Goal: Information Seeking & Learning: Learn about a topic

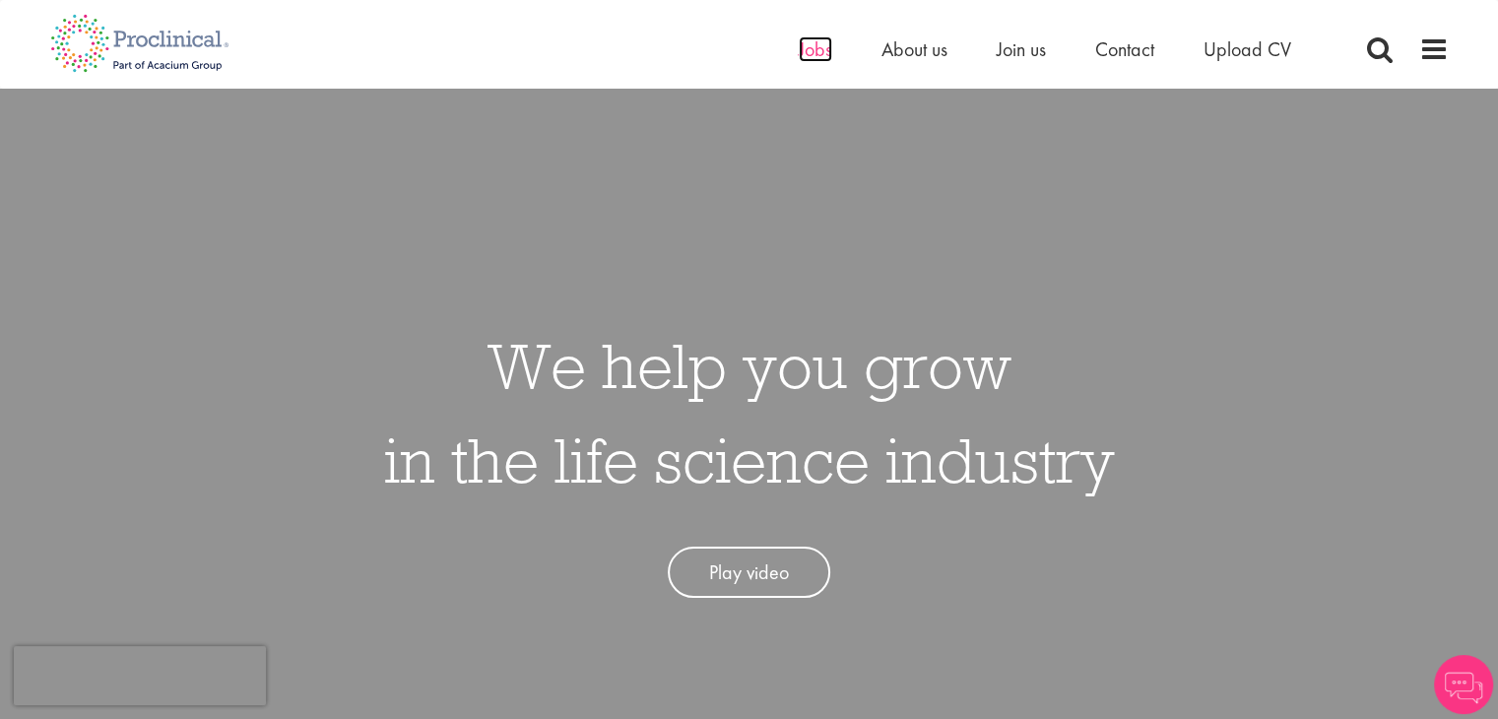
click at [825, 60] on span "Jobs" at bounding box center [815, 49] width 33 height 26
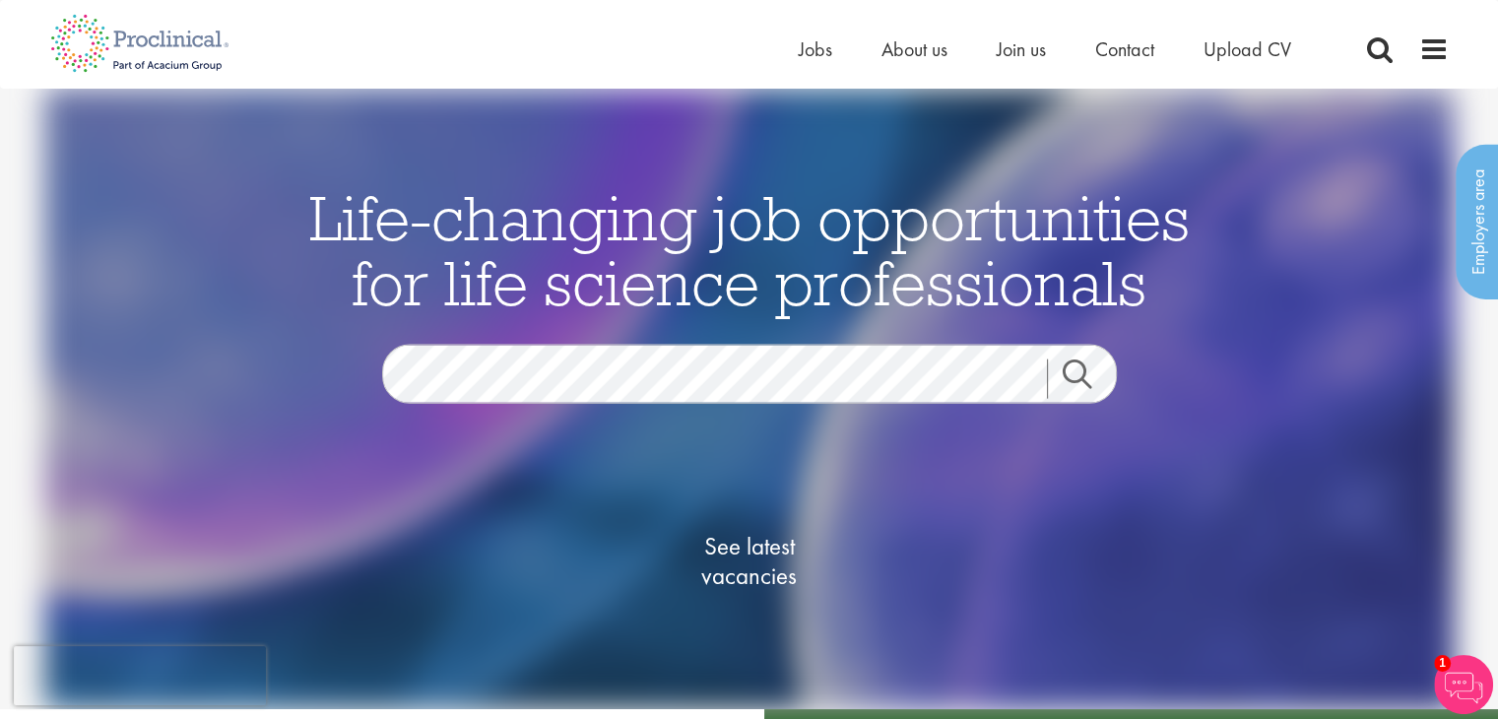
click at [1092, 374] on link "Search" at bounding box center [1089, 378] width 85 height 39
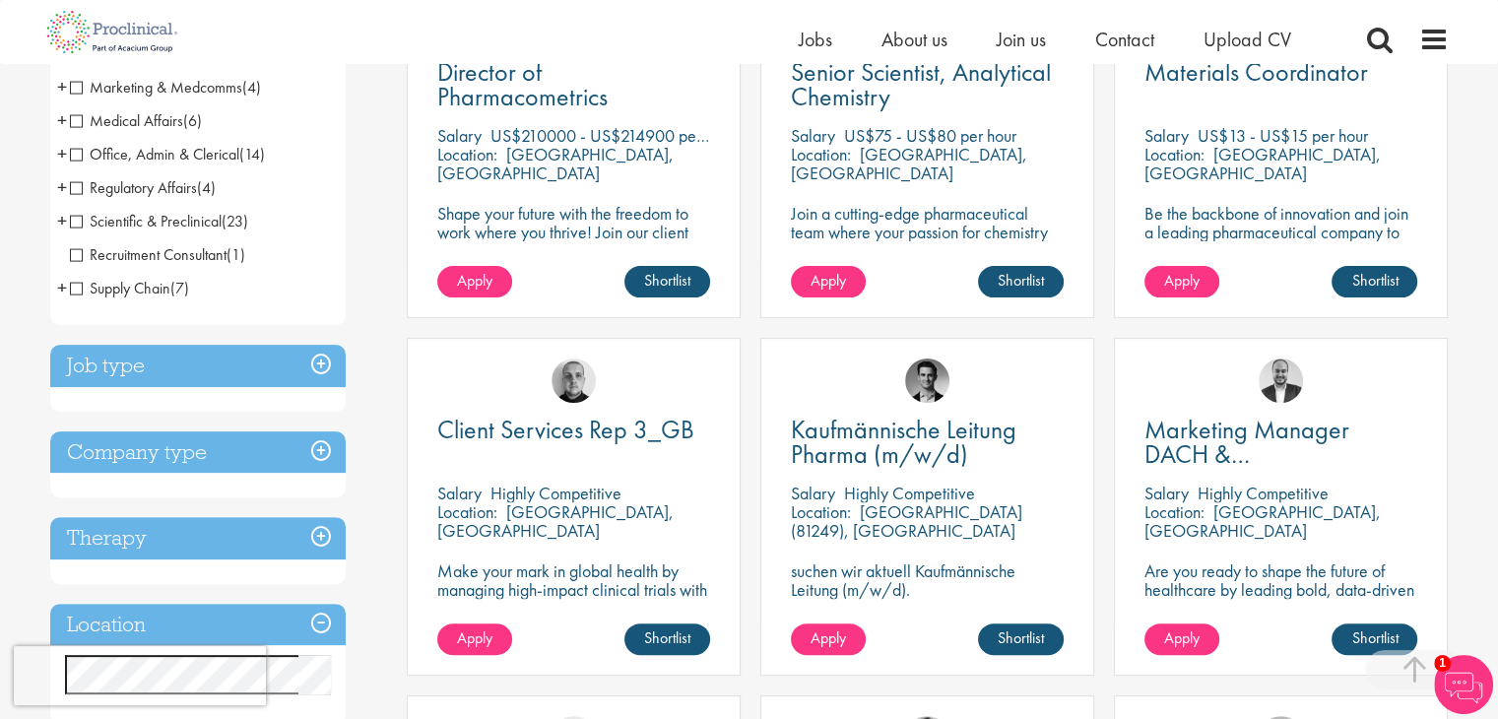
scroll to position [463, 0]
click at [280, 364] on h3 "Job type" at bounding box center [198, 367] width 296 height 42
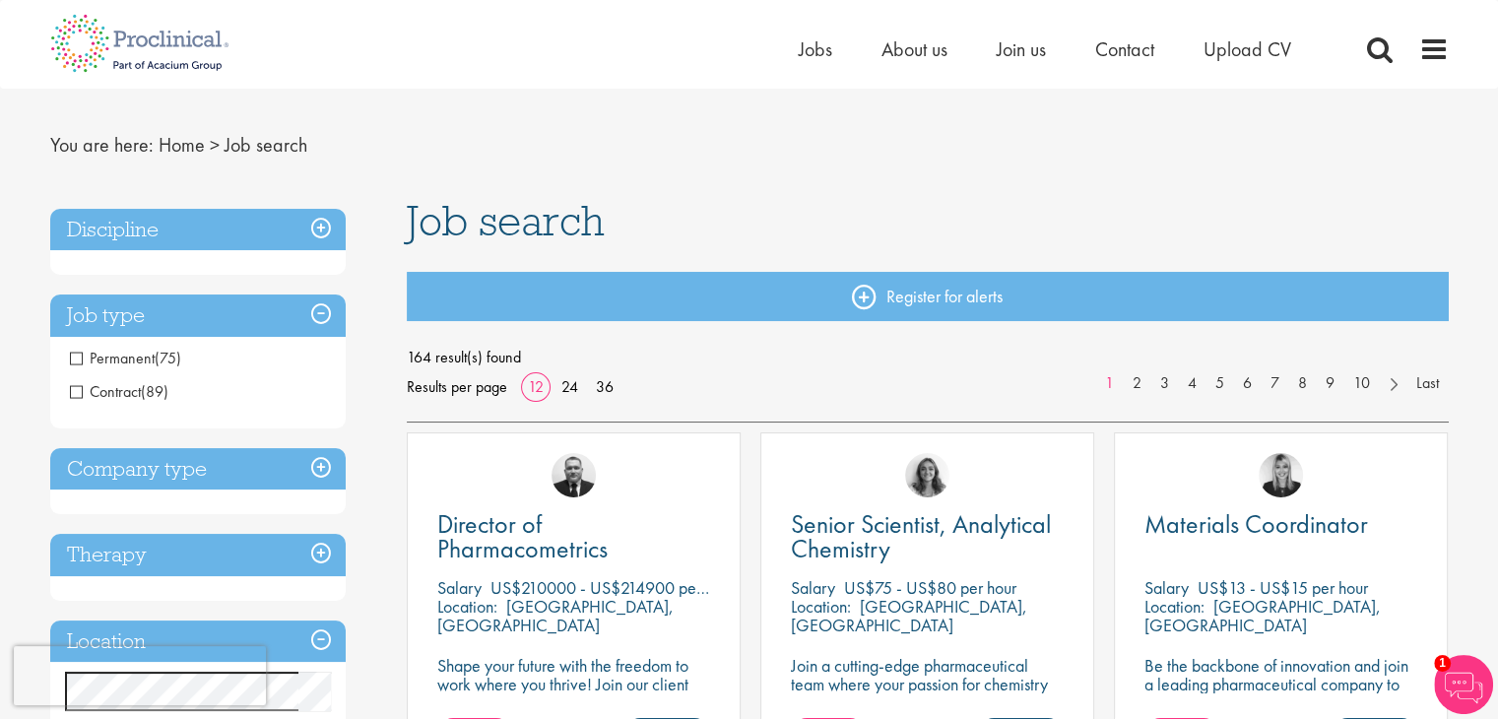
scroll to position [0, 0]
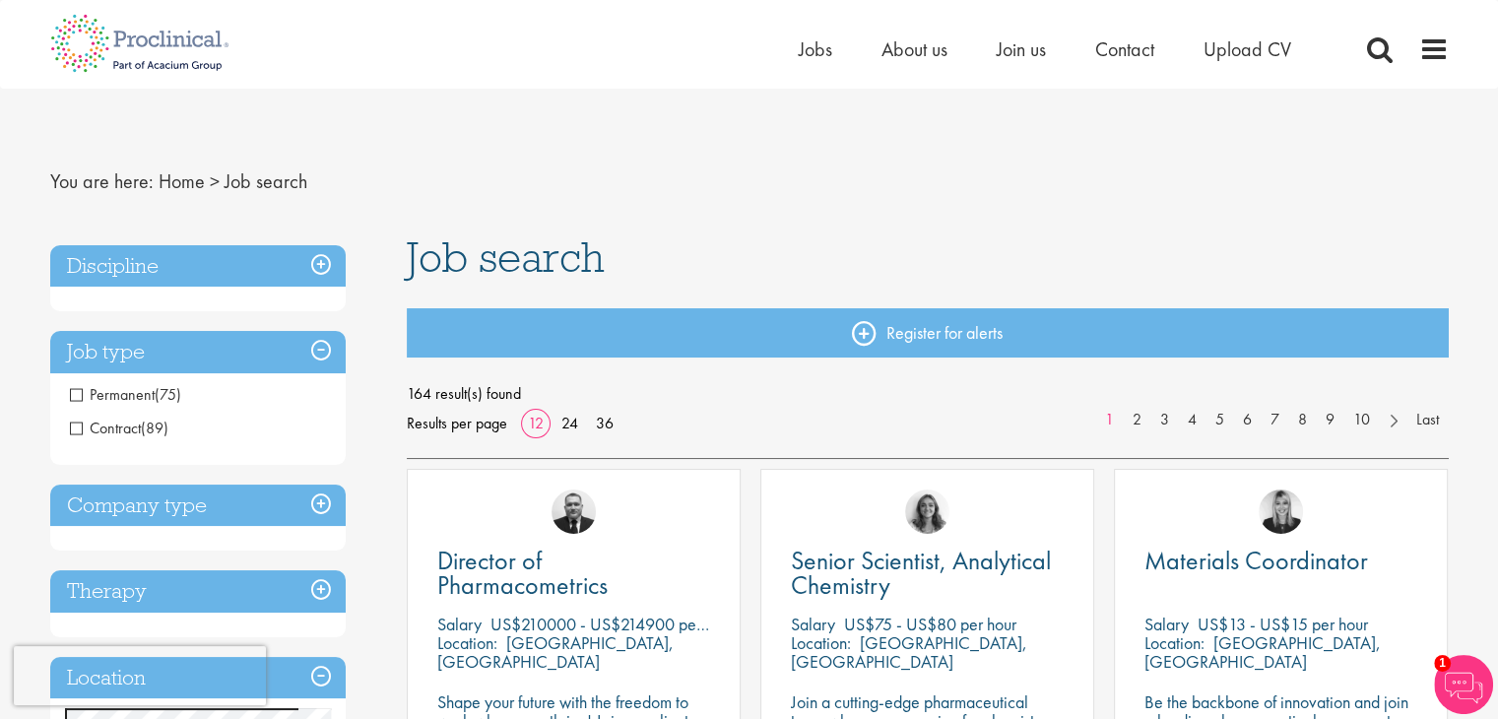
click at [159, 360] on h3 "Job type" at bounding box center [198, 352] width 296 height 42
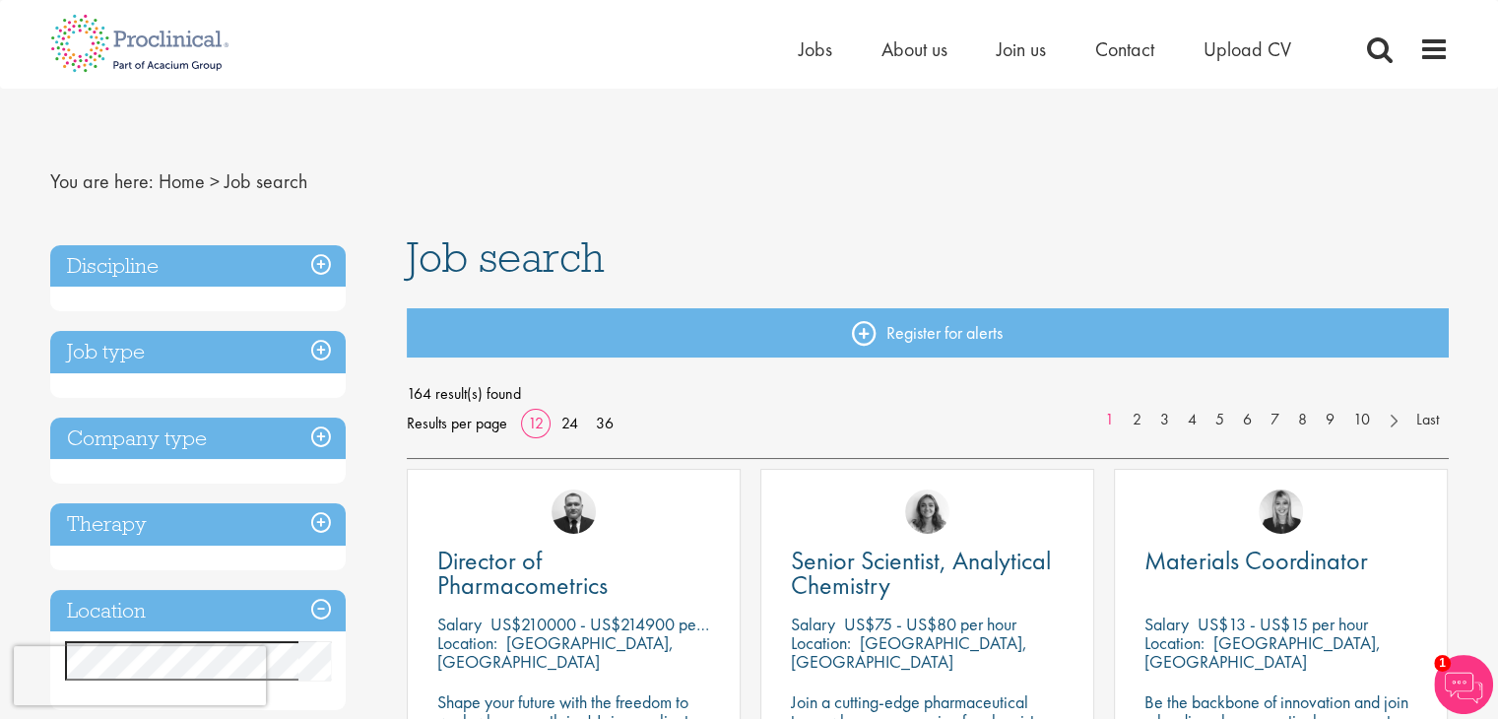
click at [162, 439] on h3 "Company type" at bounding box center [198, 439] width 296 height 42
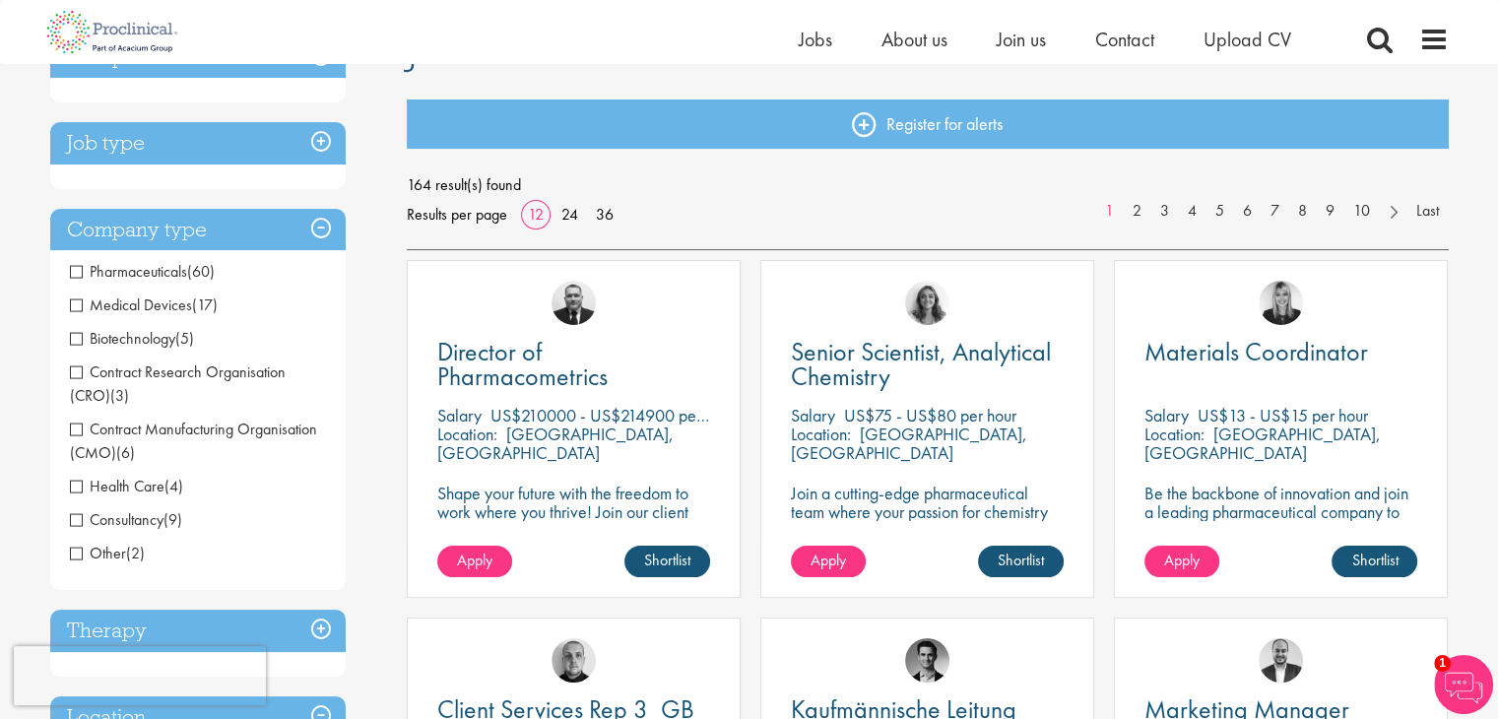
scroll to position [185, 0]
click at [250, 239] on h3 "Company type" at bounding box center [198, 229] width 296 height 42
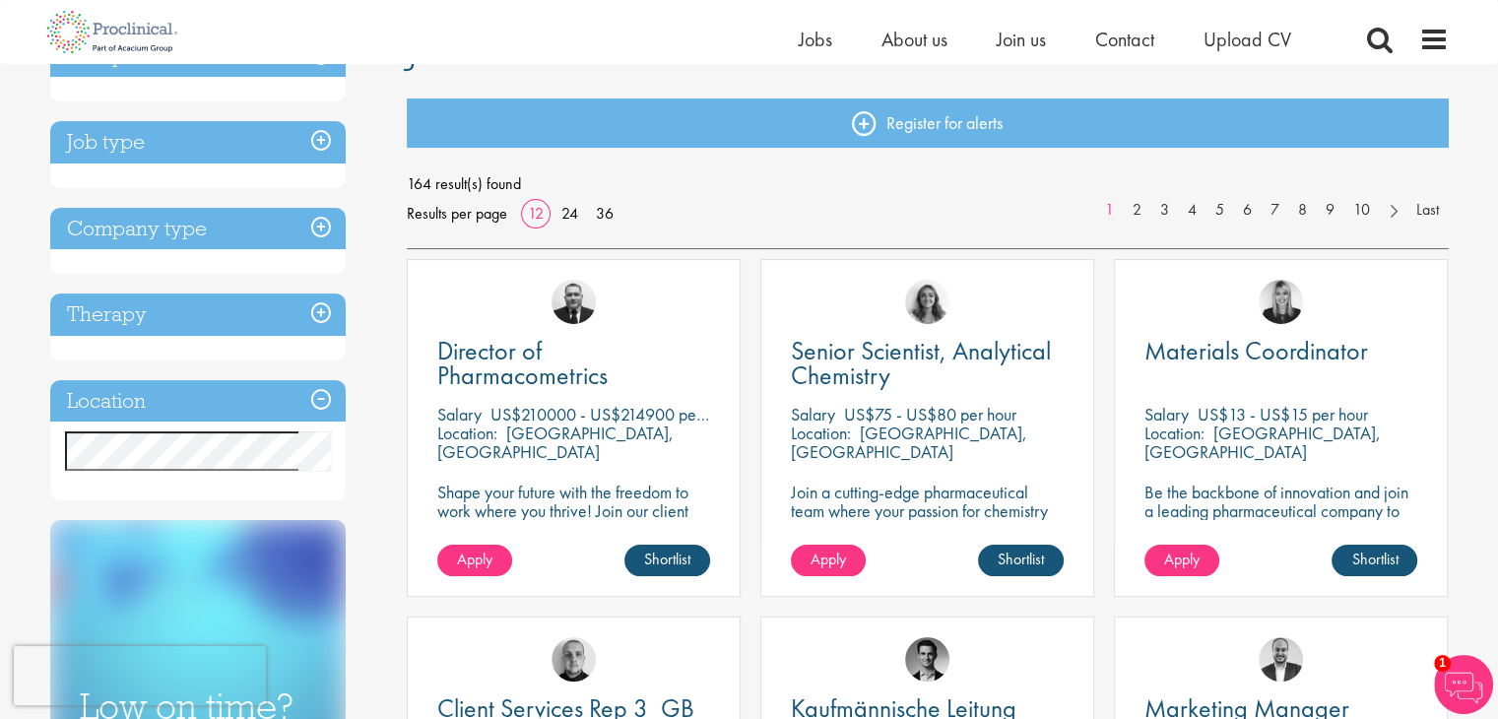
click at [218, 316] on h3 "Therapy" at bounding box center [198, 315] width 296 height 42
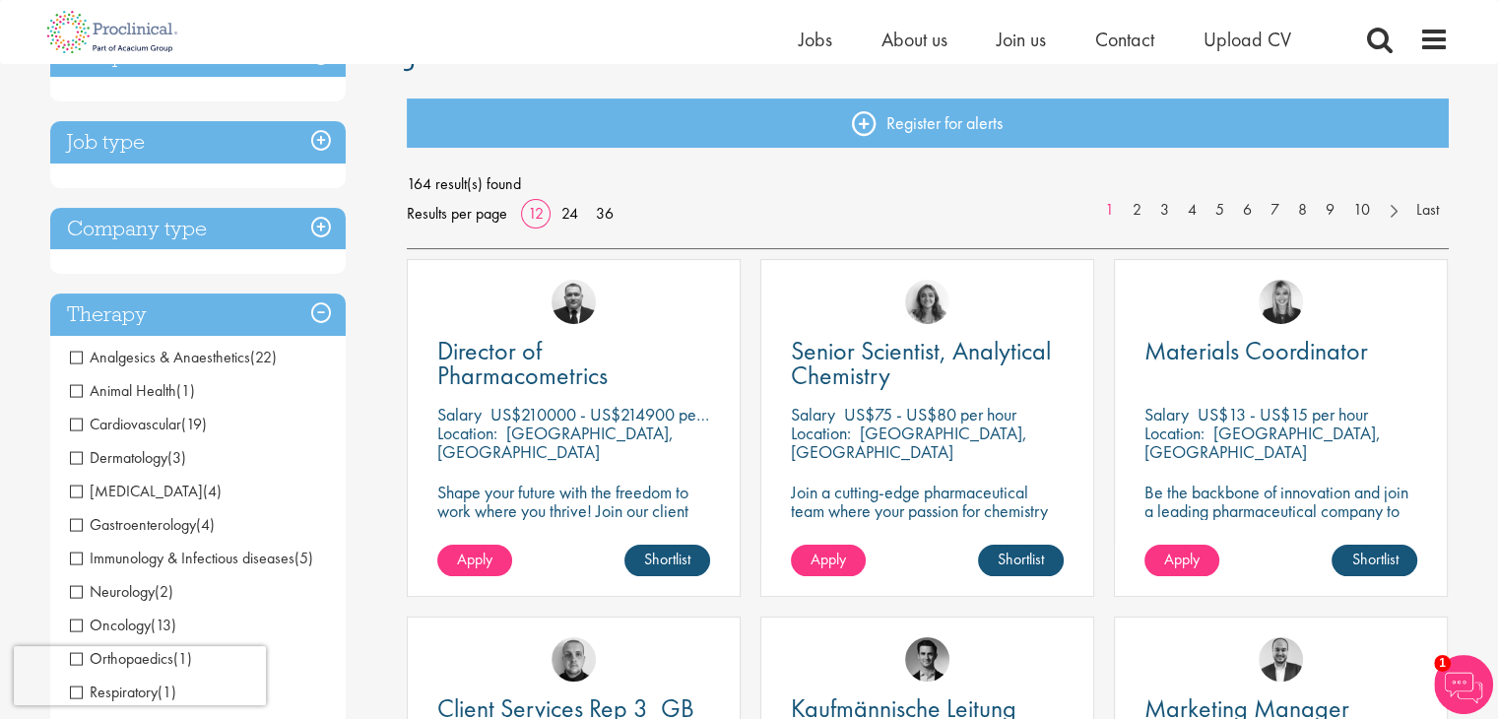
click at [218, 316] on h3 "Therapy" at bounding box center [198, 315] width 296 height 42
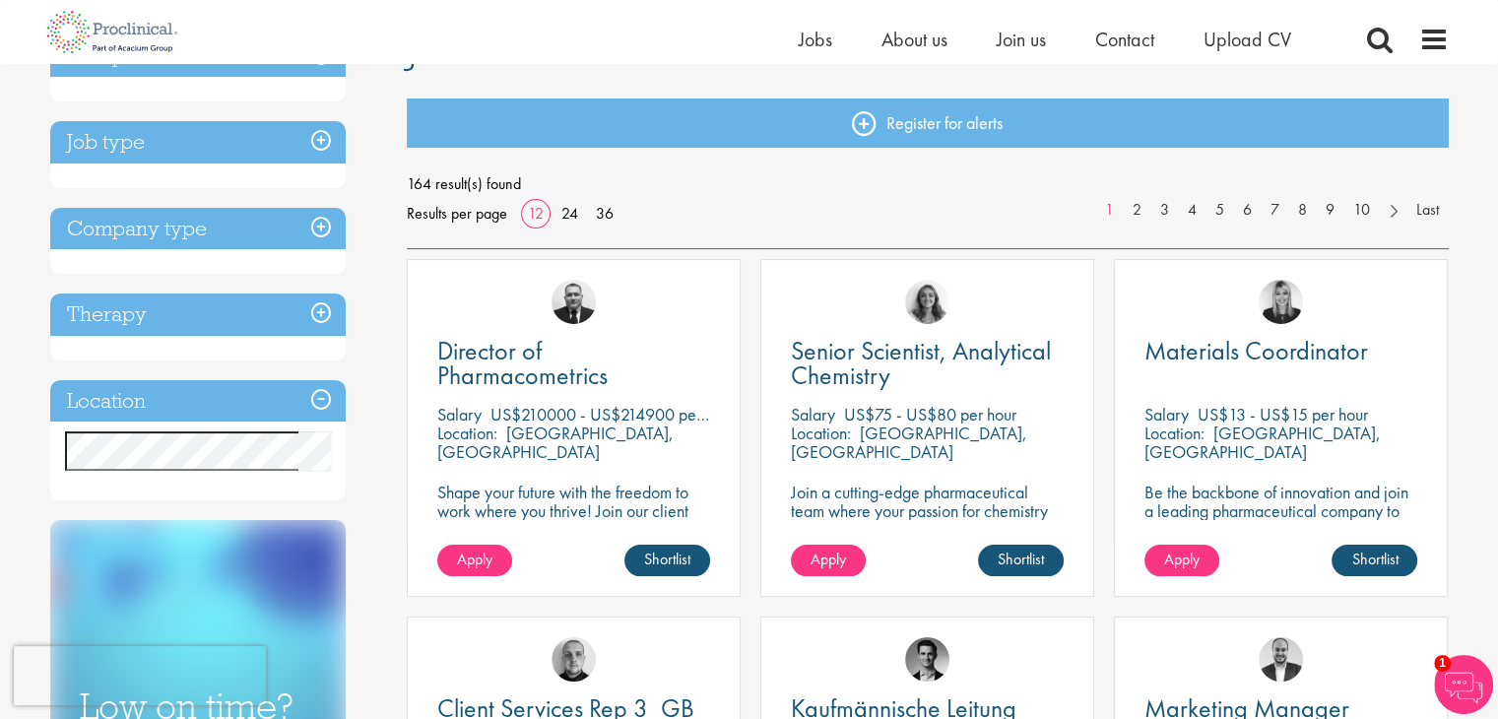
click at [173, 403] on h3 "Location" at bounding box center [198, 401] width 296 height 42
click at [154, 391] on h3 "Location" at bounding box center [198, 401] width 296 height 42
